Goal: Information Seeking & Learning: Learn about a topic

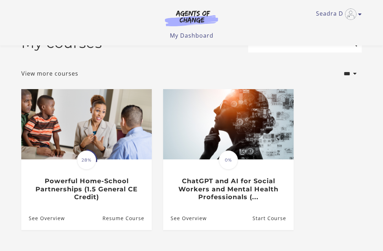
scroll to position [26, 0]
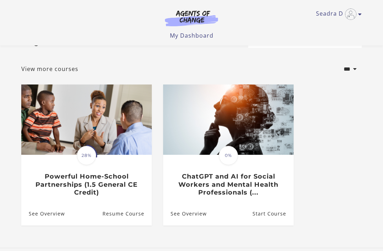
click at [121, 180] on h3 "Powerful Home-School Partnerships (1.5 General CE Credit)" at bounding box center [86, 184] width 115 height 24
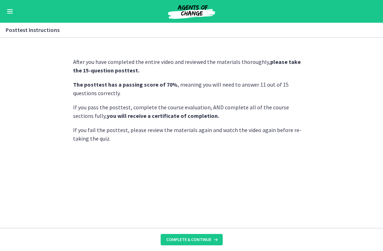
click at [203, 238] on span "Complete & continue" at bounding box center [188, 239] width 45 height 6
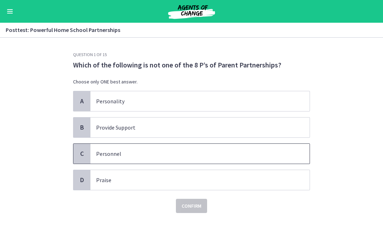
click at [110, 150] on p "Personnel" at bounding box center [192, 153] width 193 height 9
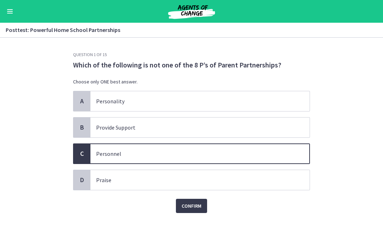
click at [201, 206] on span "Confirm" at bounding box center [191, 205] width 20 height 9
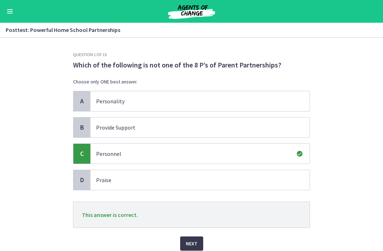
click at [192, 245] on span "Next" at bounding box center [192, 243] width 12 height 9
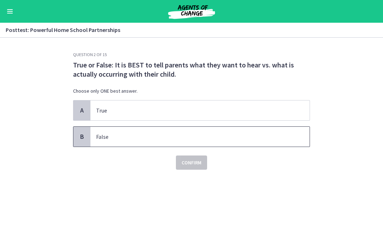
click at [128, 136] on p "False" at bounding box center [192, 136] width 193 height 9
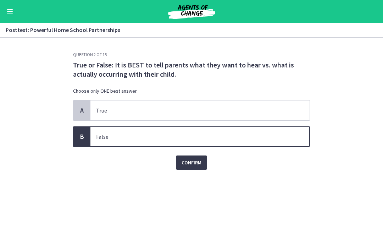
click at [201, 161] on span "Confirm" at bounding box center [191, 162] width 20 height 9
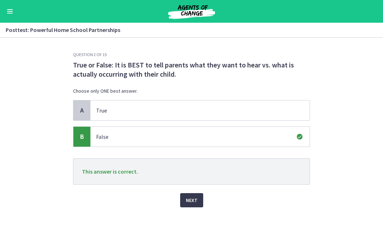
click at [192, 200] on span "Next" at bounding box center [192, 200] width 12 height 9
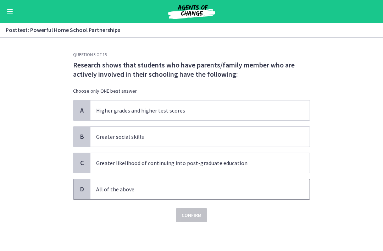
click at [180, 185] on p "All of the above" at bounding box center [192, 189] width 193 height 9
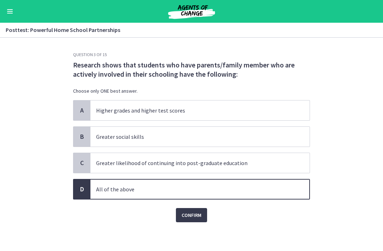
click at [198, 215] on span "Confirm" at bounding box center [191, 215] width 20 height 9
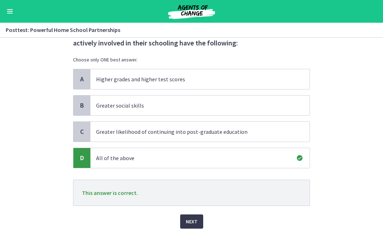
scroll to position [32, 0]
click at [194, 224] on span "Next" at bounding box center [192, 221] width 12 height 9
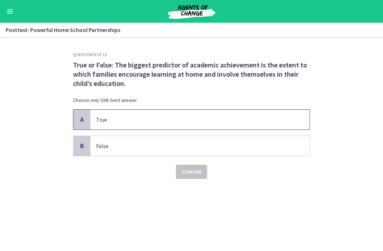
click at [202, 124] on span "True" at bounding box center [199, 120] width 219 height 20
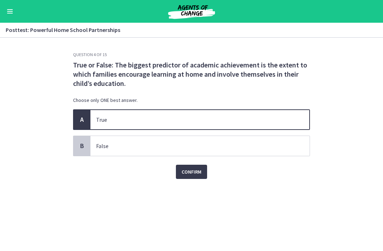
click at [199, 174] on span "Confirm" at bounding box center [191, 171] width 20 height 9
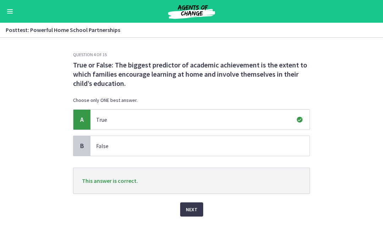
click at [192, 214] on button "Next" at bounding box center [191, 209] width 23 height 14
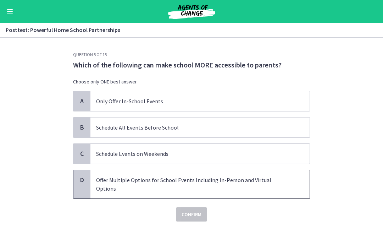
click at [243, 179] on p "Offer Multiple Options for School Events Including In-Person and Virtual Options" at bounding box center [192, 183] width 193 height 17
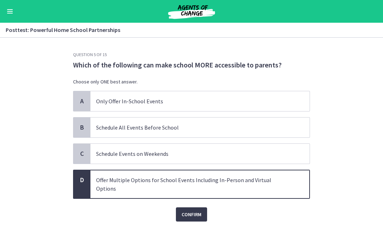
click at [203, 207] on button "Confirm" at bounding box center [191, 214] width 31 height 14
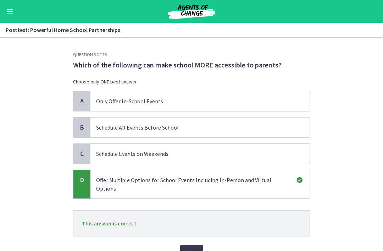
click at [195, 247] on span "Next" at bounding box center [192, 251] width 12 height 9
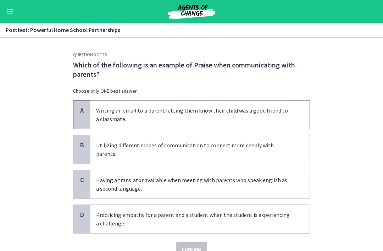
click at [268, 108] on p "Writing an email to a parent letting them know their child was a good friend to…" at bounding box center [192, 114] width 193 height 17
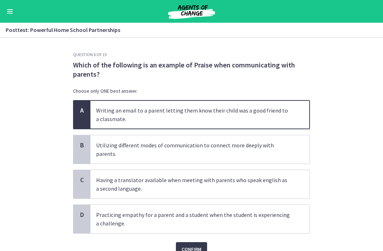
click at [198, 245] on span "Confirm" at bounding box center [191, 249] width 20 height 9
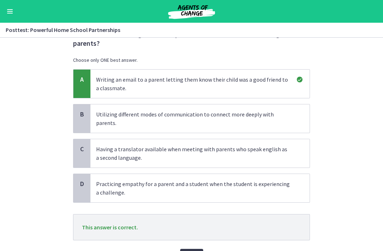
scroll to position [35, 0]
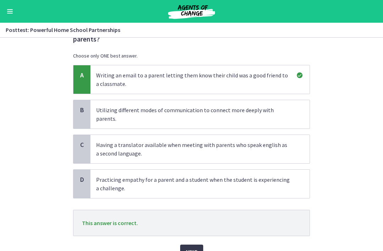
click at [195, 248] on button "Next" at bounding box center [191, 251] width 23 height 14
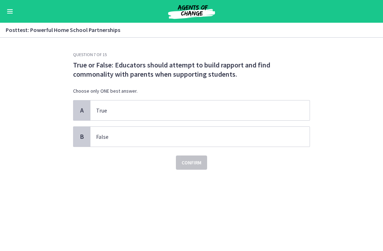
scroll to position [0, 0]
click at [272, 106] on p "True" at bounding box center [192, 110] width 193 height 9
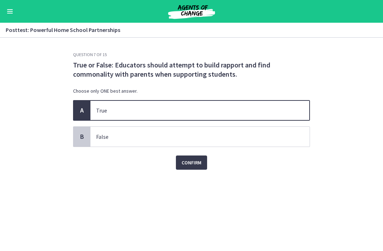
click at [201, 158] on button "Confirm" at bounding box center [191, 162] width 31 height 14
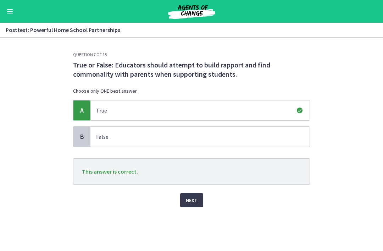
click at [200, 198] on button "Next" at bounding box center [191, 200] width 23 height 14
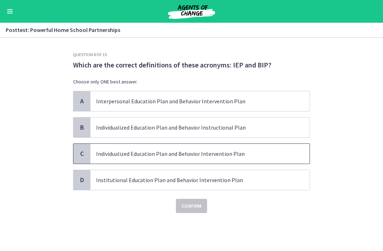
click at [261, 157] on p "Individualized Education Plan and Behavior Intervention Plan" at bounding box center [192, 153] width 193 height 9
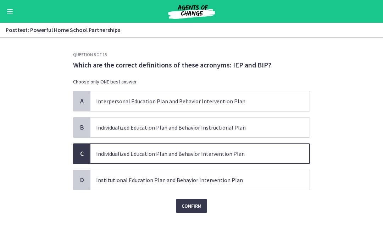
click at [201, 206] on span "Confirm" at bounding box center [191, 205] width 20 height 9
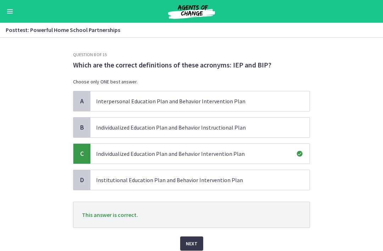
click at [193, 248] on button "Next" at bounding box center [191, 243] width 23 height 14
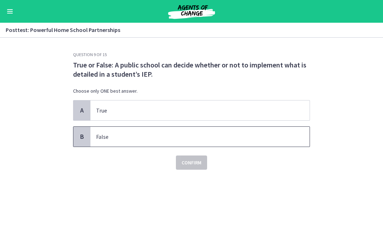
click at [210, 136] on p "False" at bounding box center [192, 136] width 193 height 9
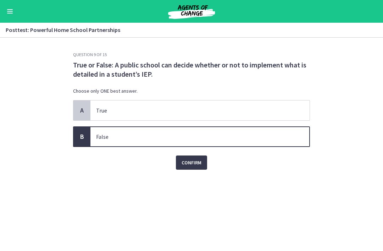
click at [205, 161] on button "Confirm" at bounding box center [191, 162] width 31 height 14
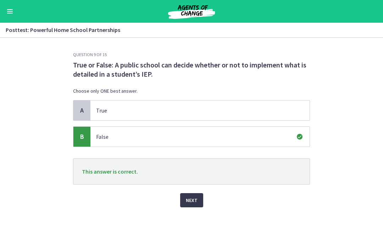
click at [193, 205] on button "Next" at bounding box center [191, 200] width 23 height 14
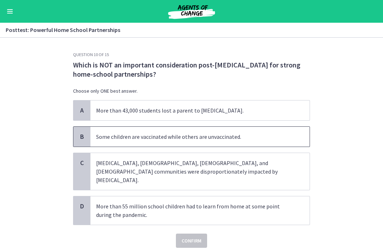
click at [228, 136] on p "Some children are vaccinated while others are unvaccinated." at bounding box center [192, 136] width 193 height 9
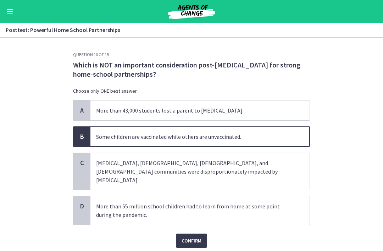
click at [196, 236] on span "Confirm" at bounding box center [191, 240] width 20 height 9
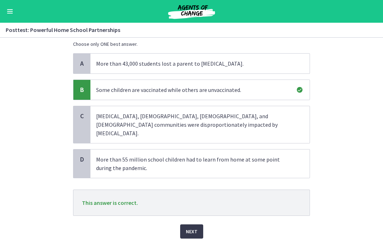
scroll to position [48, 0]
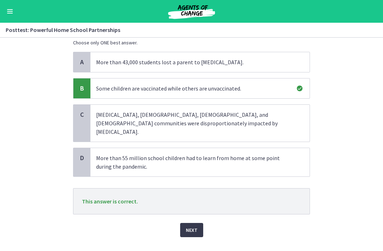
click at [193, 225] on span "Next" at bounding box center [192, 229] width 12 height 9
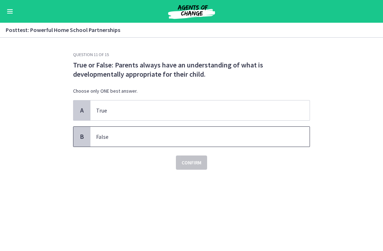
click at [219, 136] on p "False" at bounding box center [192, 136] width 193 height 9
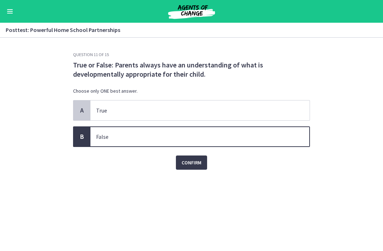
click at [201, 163] on span "Confirm" at bounding box center [191, 162] width 20 height 9
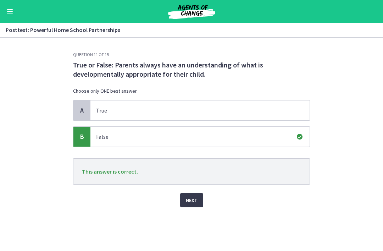
click at [196, 200] on span "Next" at bounding box center [192, 200] width 12 height 9
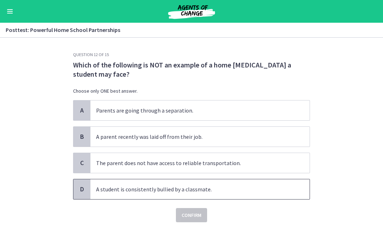
click at [221, 189] on p "A student is consistently bullied by a classmate." at bounding box center [192, 189] width 193 height 9
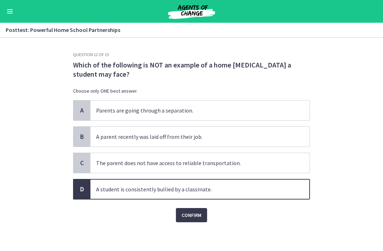
click at [198, 215] on span "Confirm" at bounding box center [191, 215] width 20 height 9
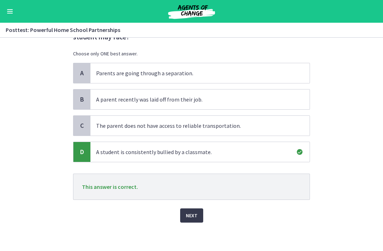
scroll to position [38, 0]
click at [198, 217] on button "Next" at bounding box center [191, 215] width 23 height 14
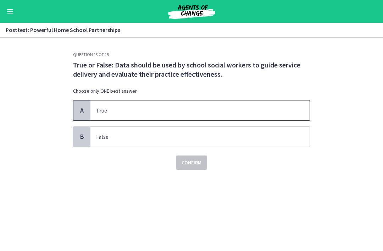
click at [253, 109] on p "True" at bounding box center [192, 110] width 193 height 9
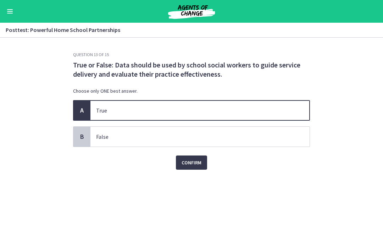
click at [203, 160] on button "Confirm" at bounding box center [191, 162] width 31 height 14
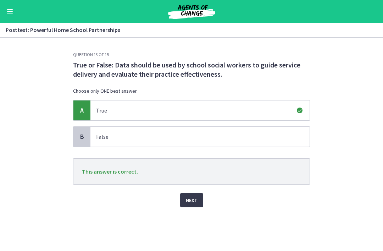
click at [195, 199] on span "Next" at bounding box center [192, 200] width 12 height 9
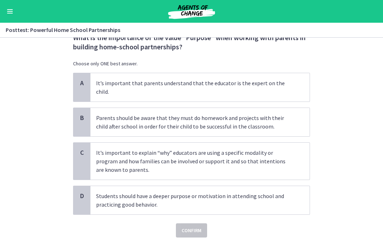
scroll to position [29, 0]
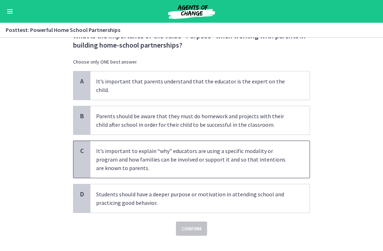
click at [273, 146] on p "It’s important to explain “why” educators are using a specific modality or prog…" at bounding box center [192, 159] width 193 height 26
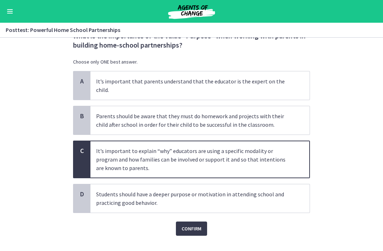
click at [199, 224] on span "Confirm" at bounding box center [191, 228] width 20 height 9
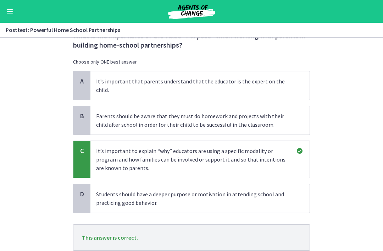
scroll to position [47, 0]
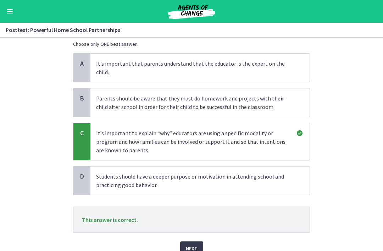
click at [198, 245] on button "Next" at bounding box center [191, 248] width 23 height 14
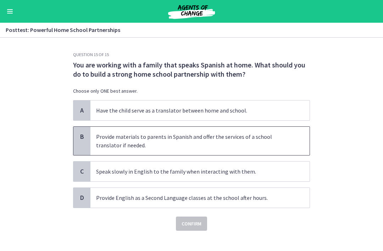
click at [249, 141] on p "Provide materials to parents in Spanish and offer the services of a school tran…" at bounding box center [192, 140] width 193 height 17
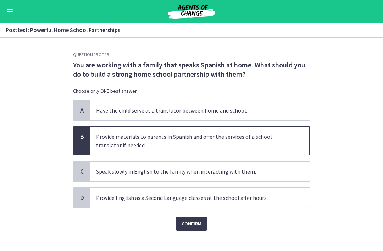
click at [198, 223] on span "Confirm" at bounding box center [191, 223] width 20 height 9
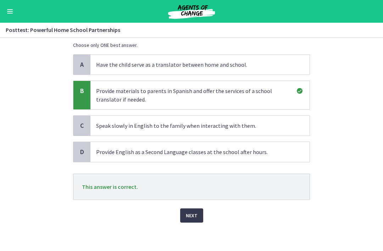
scroll to position [46, 0]
click at [194, 216] on span "Next" at bounding box center [192, 215] width 12 height 9
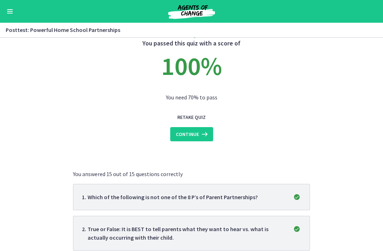
scroll to position [21, 0]
click at [206, 134] on icon at bounding box center [204, 134] width 10 height 9
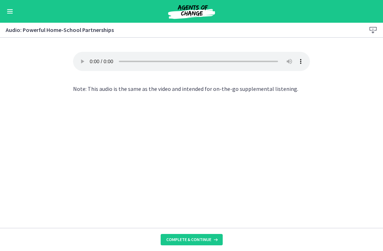
click at [14, 10] on button "Enable menu" at bounding box center [10, 11] width 9 height 9
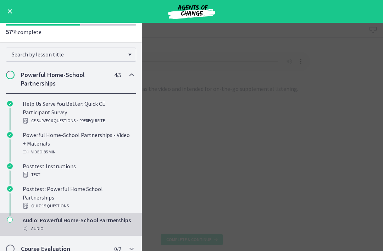
scroll to position [39, 0]
click at [177, 156] on main "Audio: Powerful Home-School Partnerships Download Enable fullscreen Your browse…" at bounding box center [191, 137] width 383 height 228
click at [13, 10] on button "Enable menu" at bounding box center [10, 11] width 9 height 9
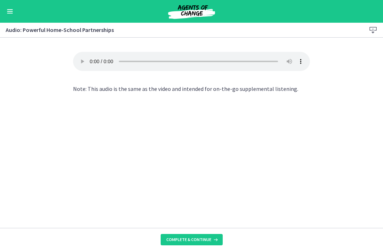
click at [13, 12] on button "Enable menu" at bounding box center [10, 11] width 9 height 9
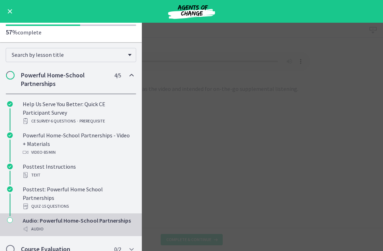
click at [13, 216] on div "Chapters" at bounding box center [10, 227] width 9 height 23
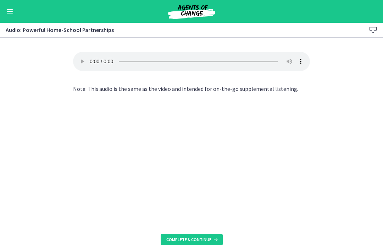
click at [13, 10] on button "Enable menu" at bounding box center [10, 11] width 9 height 9
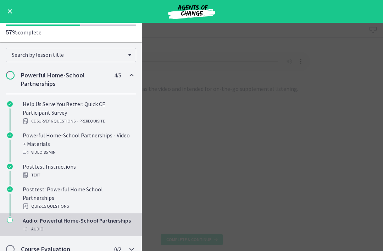
click at [68, 245] on h2 "Course Evaluation" at bounding box center [64, 249] width 86 height 9
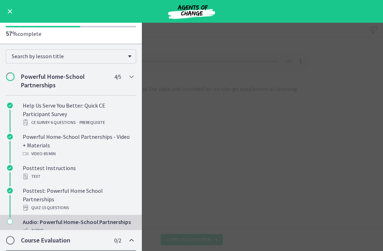
scroll to position [0, 0]
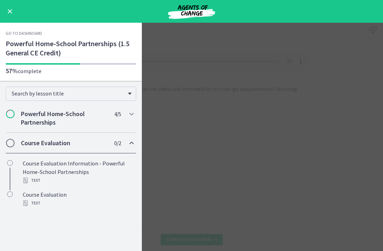
click at [65, 143] on h2 "Course Evaluation" at bounding box center [64, 143] width 86 height 9
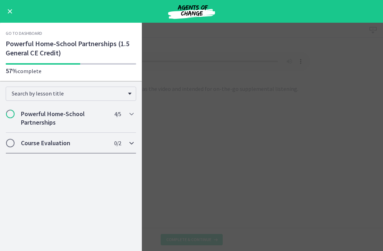
click at [63, 142] on h2 "Course Evaluation" at bounding box center [64, 143] width 86 height 9
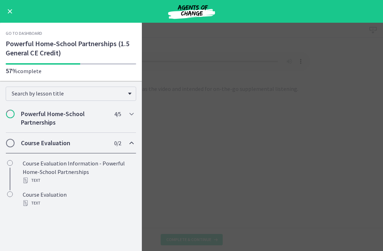
click at [77, 166] on div "Course Evaluation Information - Powerful Home-School Partnerships Text" at bounding box center [78, 172] width 111 height 26
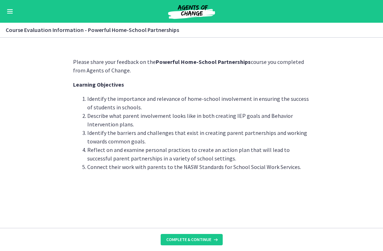
click at [13, 12] on button "Enable menu" at bounding box center [10, 11] width 9 height 9
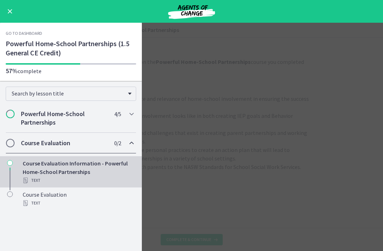
click at [56, 197] on div "Course Evaluation Text" at bounding box center [78, 198] width 111 height 17
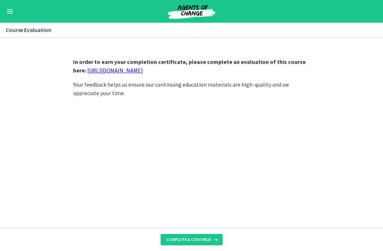
click at [143, 68] on link "https://forms.gle/iBpb7zobziVS6aFEA" at bounding box center [115, 70] width 56 height 7
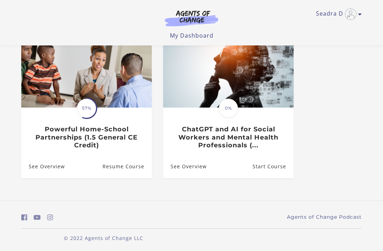
click at [360, 15] on icon "Toggle menu" at bounding box center [360, 14] width 4 height 6
click at [339, 23] on link "My Account" at bounding box center [332, 26] width 62 height 12
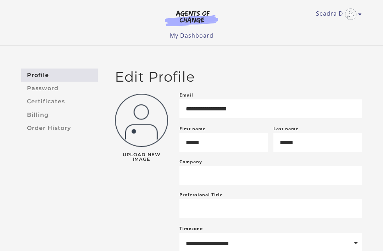
click at [64, 125] on link "Order History" at bounding box center [59, 127] width 77 height 13
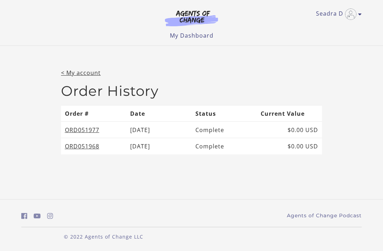
click at [92, 129] on link "ORD051977" at bounding box center [82, 130] width 34 height 8
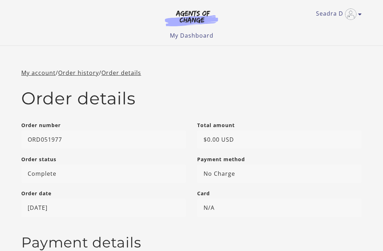
click at [208, 36] on link "My Dashboard" at bounding box center [192, 36] width 44 height 8
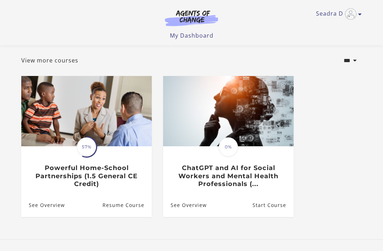
scroll to position [53, 0]
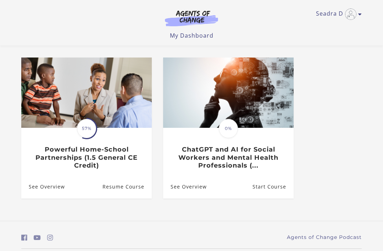
click at [118, 155] on h3 "Powerful Home-School Partnerships (1.5 General CE Credit)" at bounding box center [86, 157] width 115 height 24
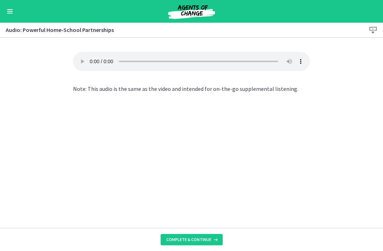
click at [192, 237] on span "Complete & continue" at bounding box center [188, 239] width 45 height 6
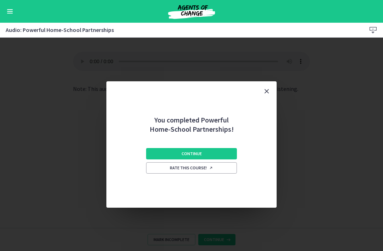
click at [229, 153] on button "Continue" at bounding box center [191, 153] width 91 height 11
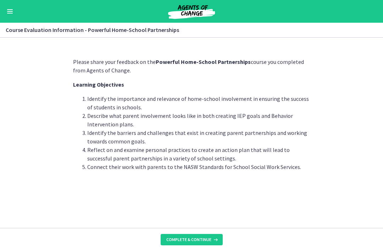
click at [9, 6] on div "Go to Dashboard" at bounding box center [191, 11] width 383 height 23
click at [13, 12] on button "Enable menu" at bounding box center [10, 11] width 9 height 9
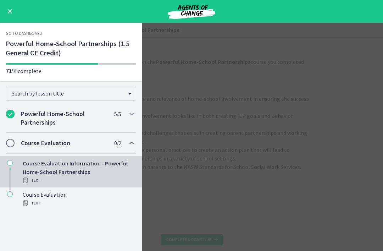
click at [109, 172] on div "Course Evaluation Information - Powerful Home-School Partnerships Text" at bounding box center [78, 172] width 111 height 26
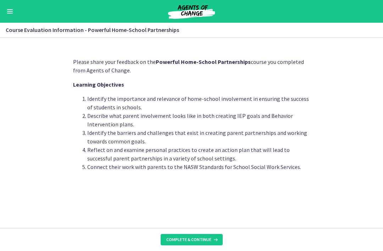
click at [14, 10] on button "Enable menu" at bounding box center [10, 11] width 9 height 9
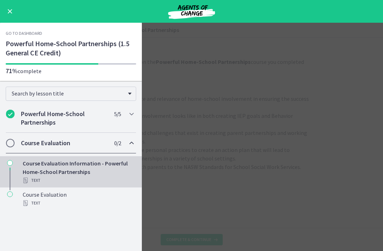
click at [34, 32] on link "Go to Dashboard" at bounding box center [24, 33] width 37 height 6
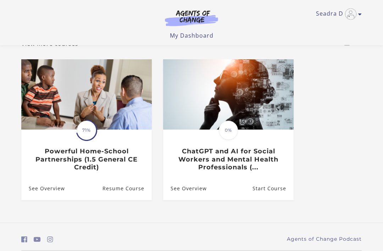
scroll to position [53, 0]
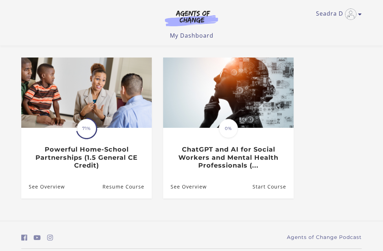
click at [133, 189] on link "Resume Course" at bounding box center [126, 186] width 49 height 23
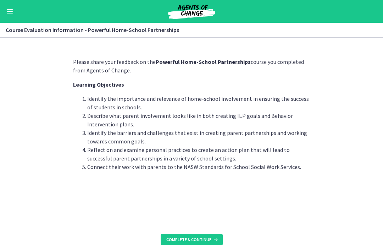
click at [208, 237] on span "Complete & continue" at bounding box center [188, 239] width 45 height 6
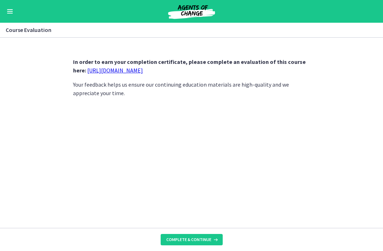
click at [213, 239] on icon at bounding box center [214, 239] width 7 height 6
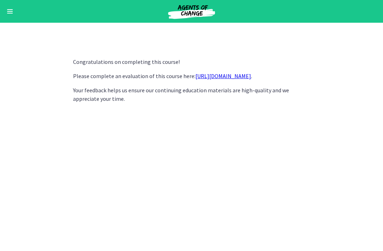
click at [12, 14] on button "Enable menu" at bounding box center [10, 11] width 9 height 9
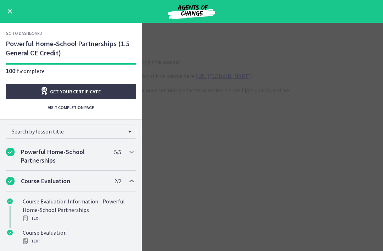
click at [111, 92] on link "Get your certificate" at bounding box center [71, 91] width 130 height 15
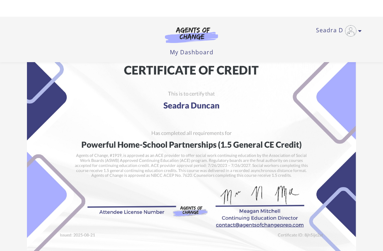
scroll to position [4, 0]
